Goal: Task Accomplishment & Management: Complete application form

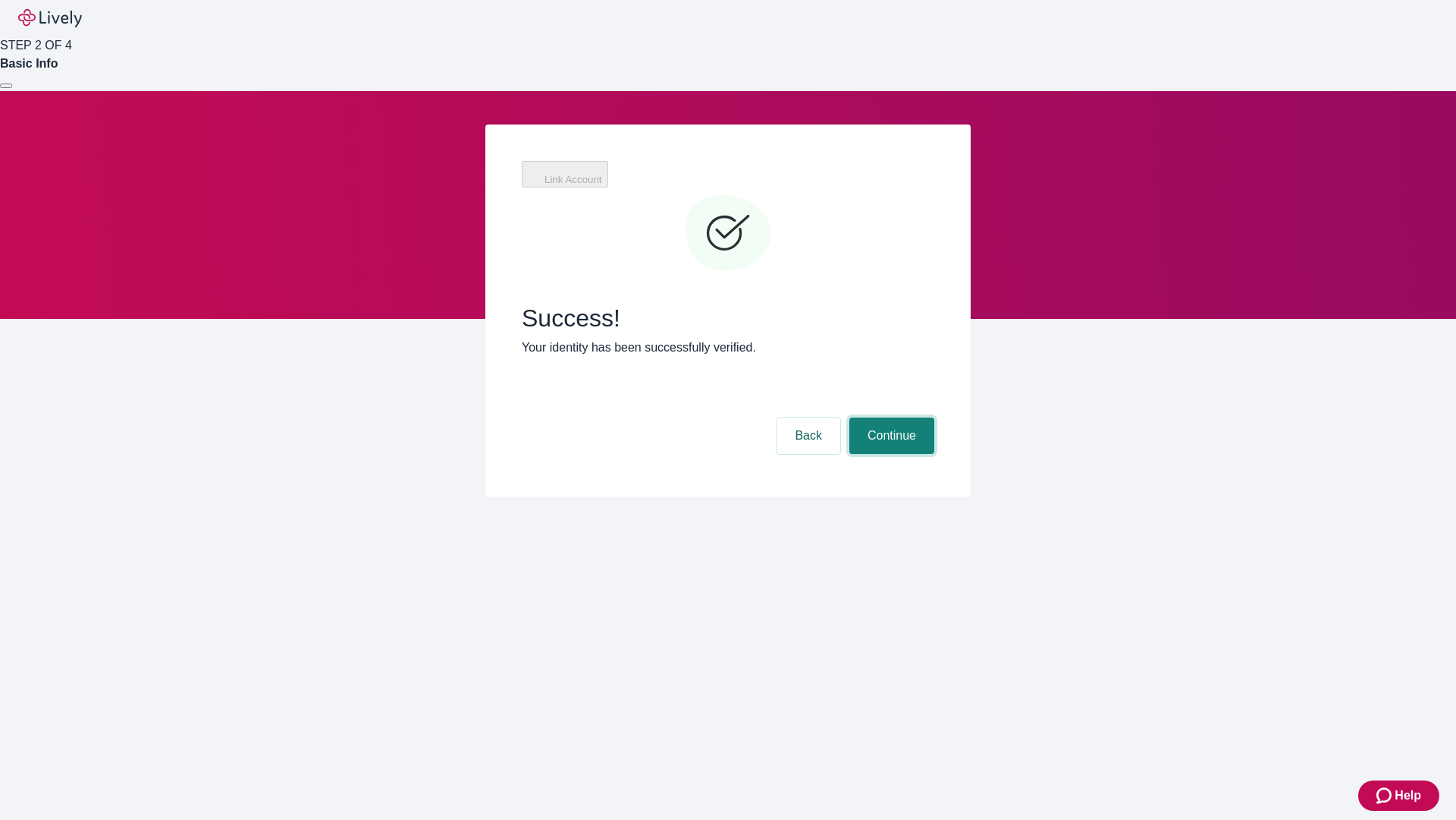
click at [889, 417] on button "Continue" at bounding box center [892, 435] width 85 height 37
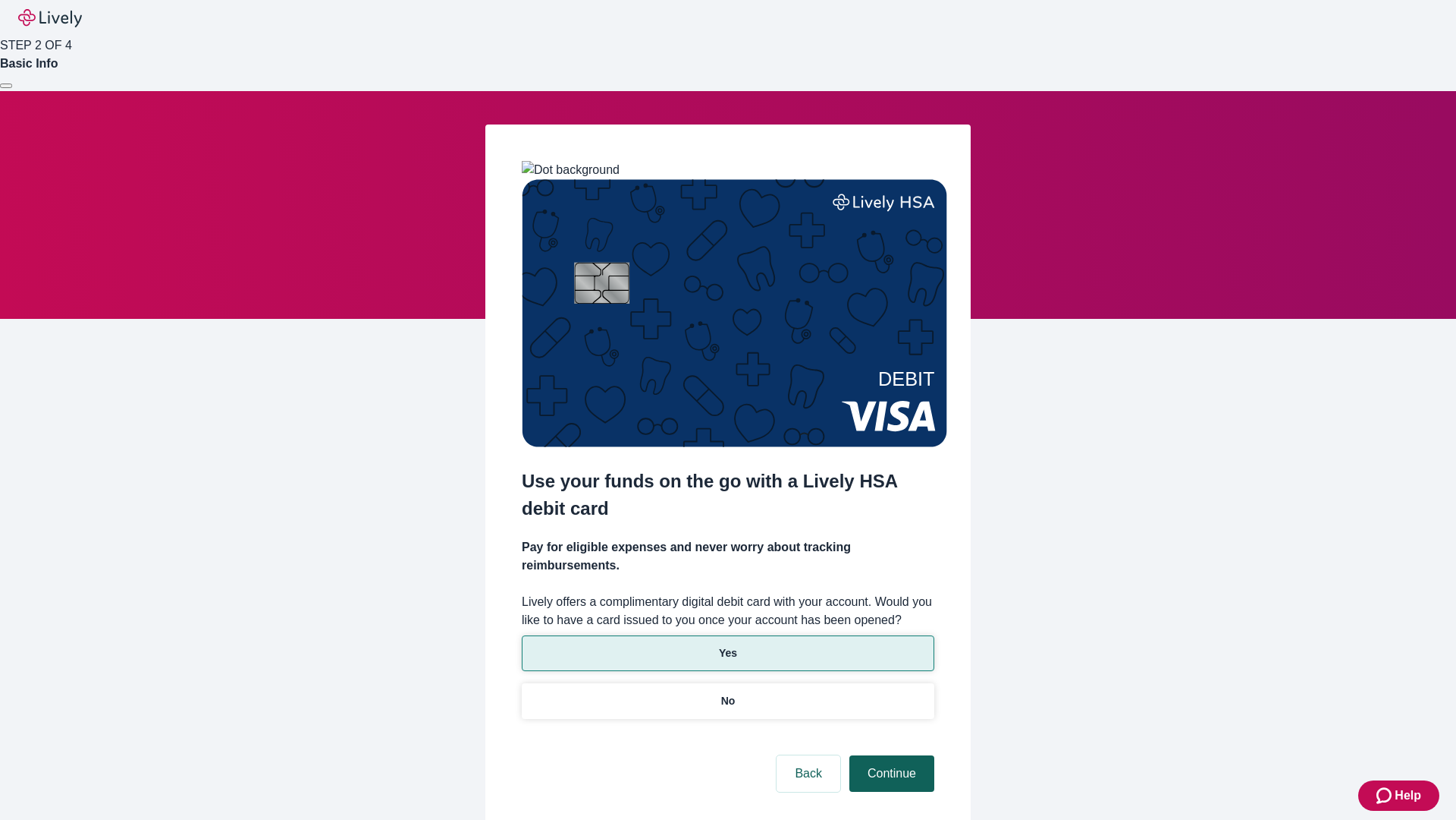
click at [727, 645] on p "Yes" at bounding box center [728, 653] width 18 height 16
click at [889, 755] on button "Continue" at bounding box center [892, 773] width 85 height 37
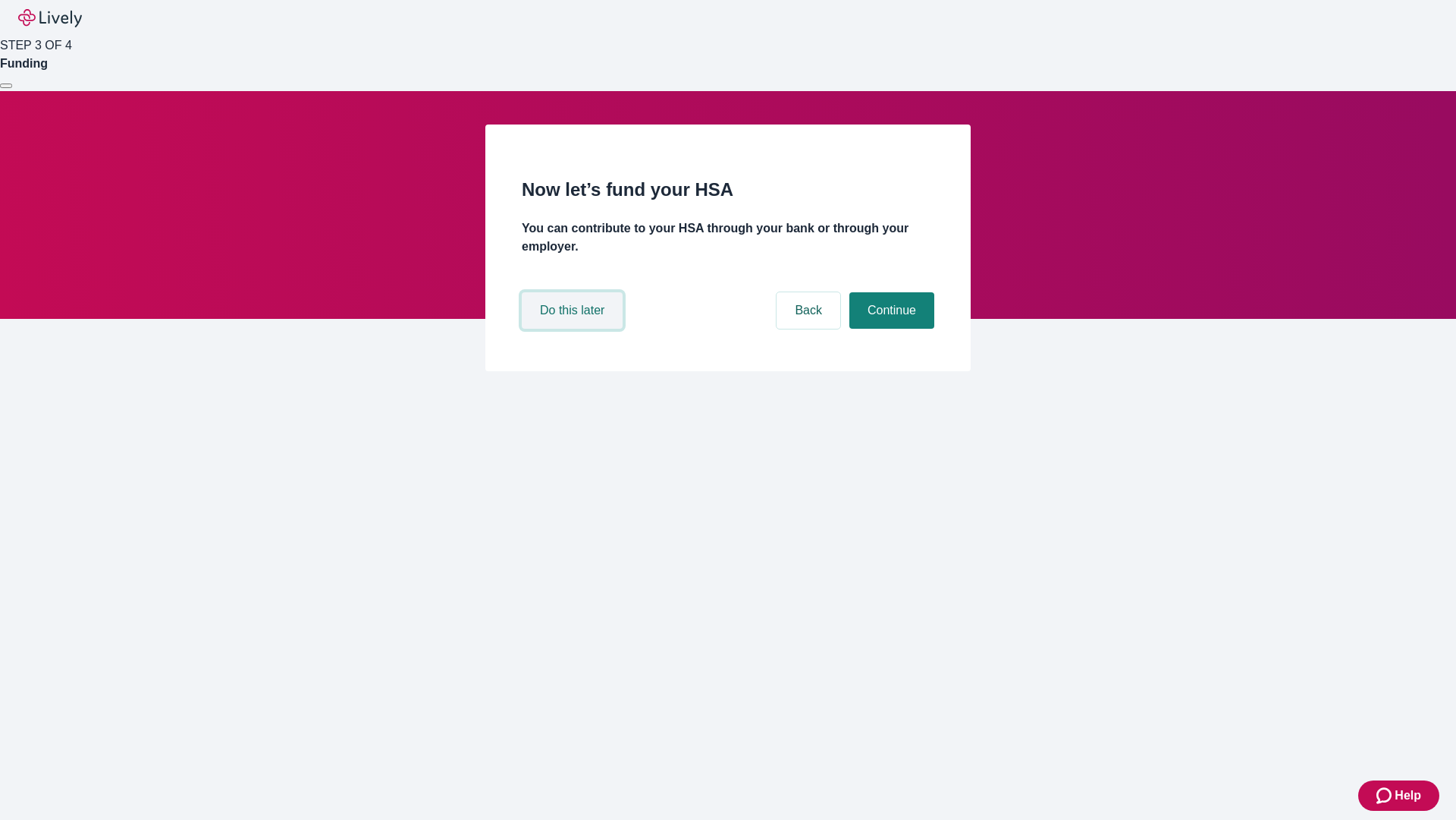
click at [574, 329] on button "Do this later" at bounding box center [572, 311] width 101 height 37
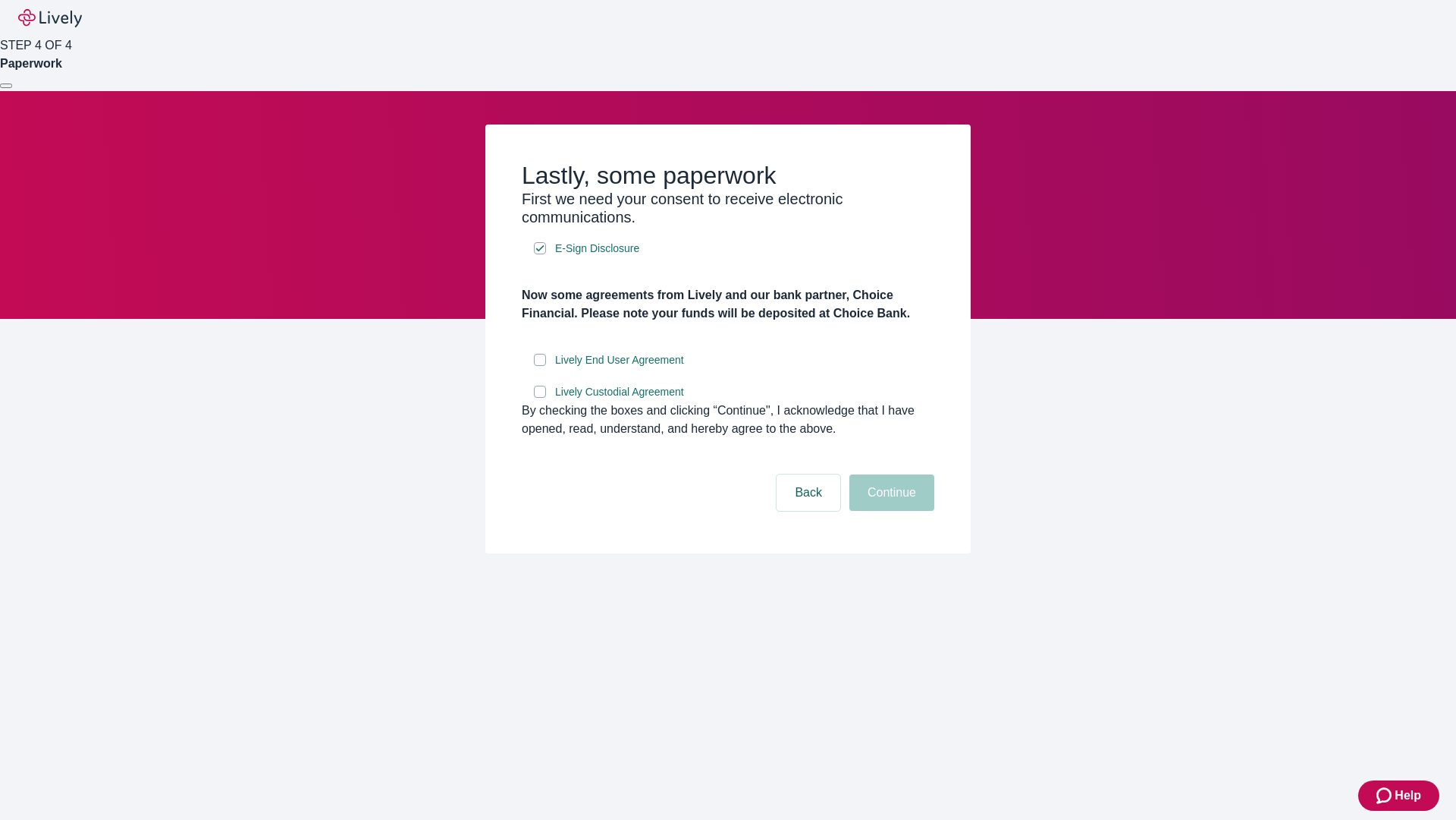
click at [540, 365] on input "Lively End User Agreement" at bounding box center [540, 360] width 12 height 12
checkbox input "true"
click at [540, 398] on input "Lively Custodial Agreement" at bounding box center [540, 391] width 12 height 12
checkbox input "true"
click at [889, 511] on button "Continue" at bounding box center [892, 493] width 85 height 37
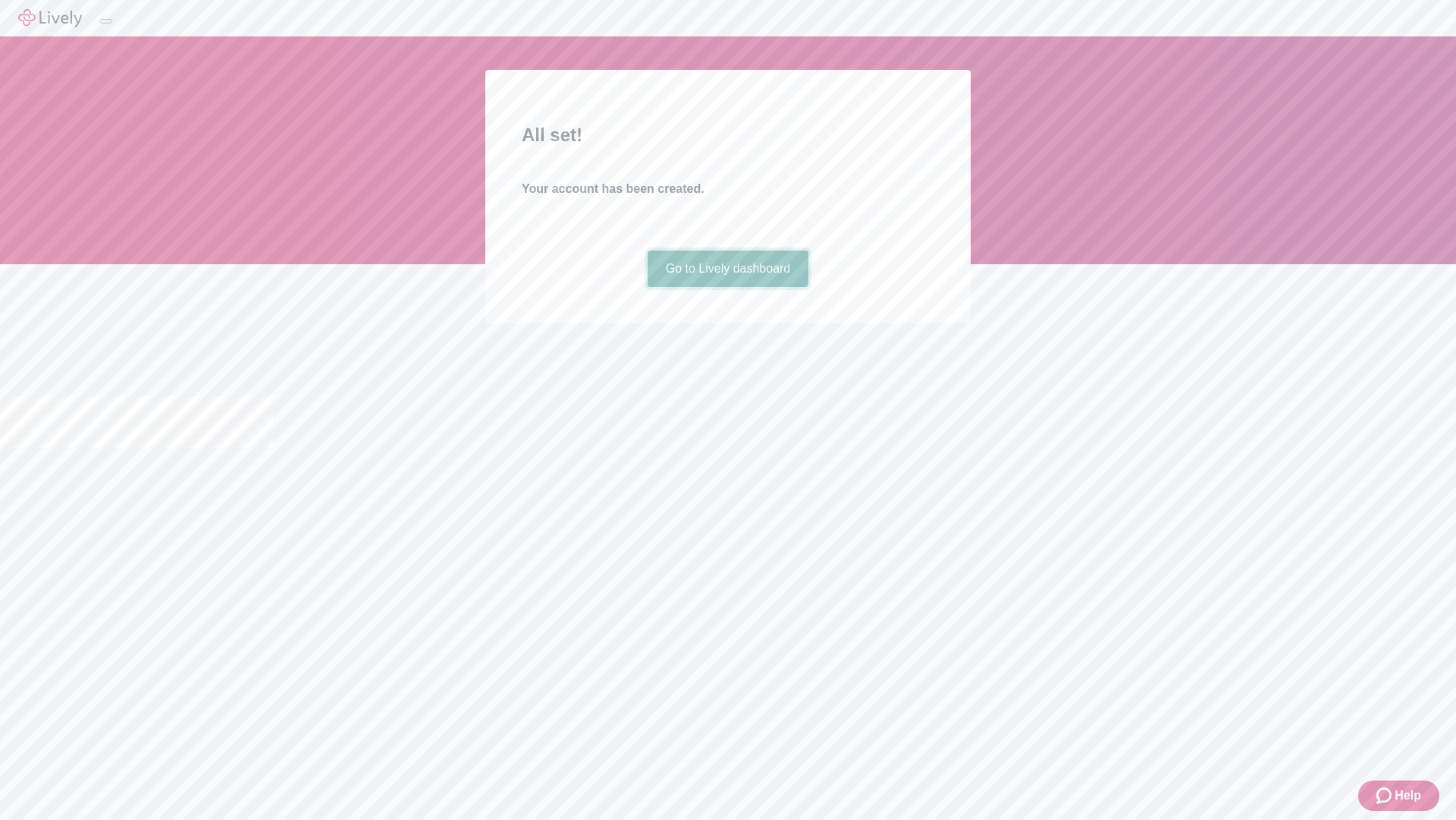
click at [727, 287] on link "Go to Lively dashboard" at bounding box center [729, 269] width 161 height 37
